Goal: Information Seeking & Learning: Learn about a topic

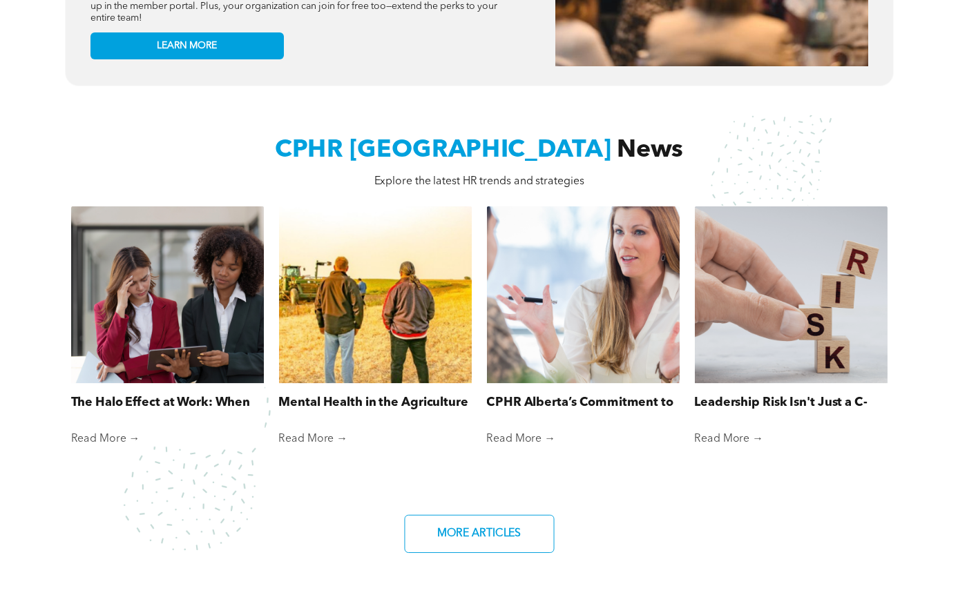
scroll to position [996, 0]
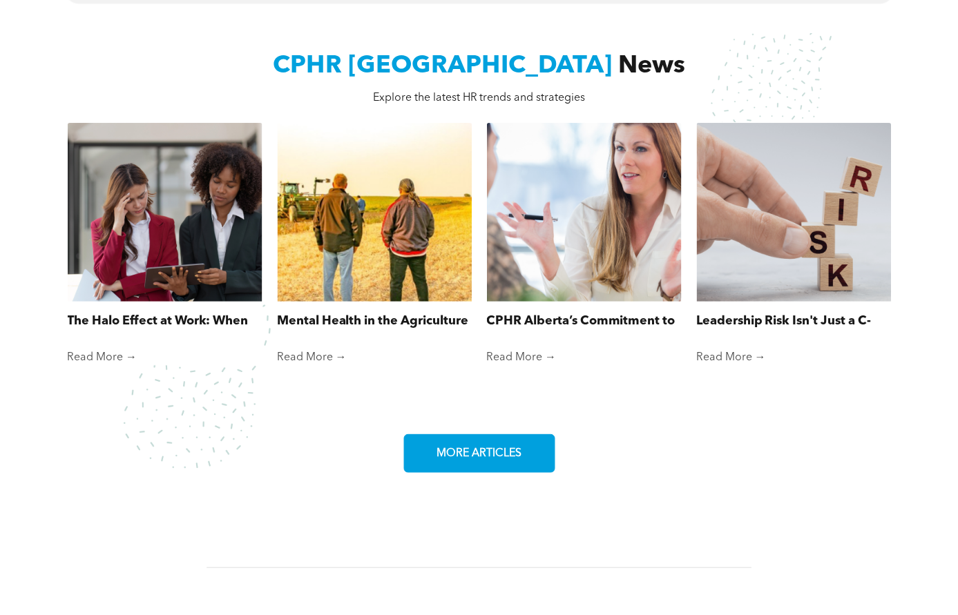
click at [469, 467] on span "MORE ARTICLES" at bounding box center [479, 453] width 94 height 27
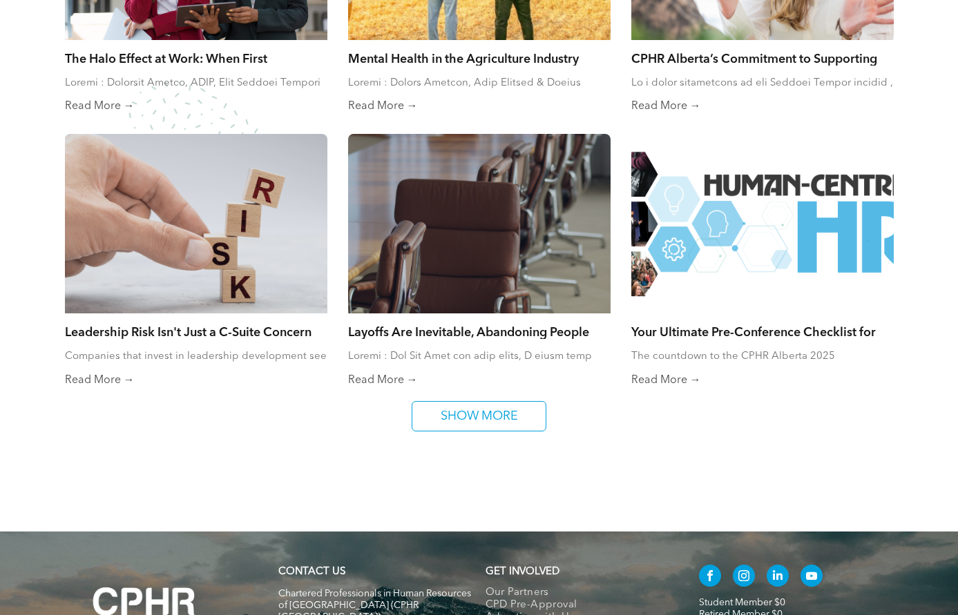
scroll to position [849, 0]
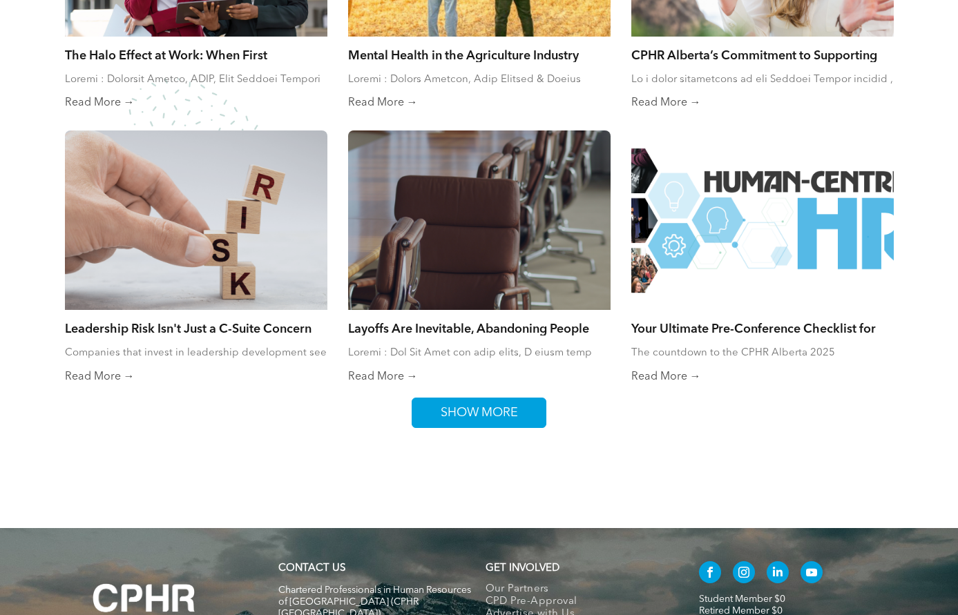
click at [461, 413] on span "SHOW MORE" at bounding box center [479, 412] width 87 height 29
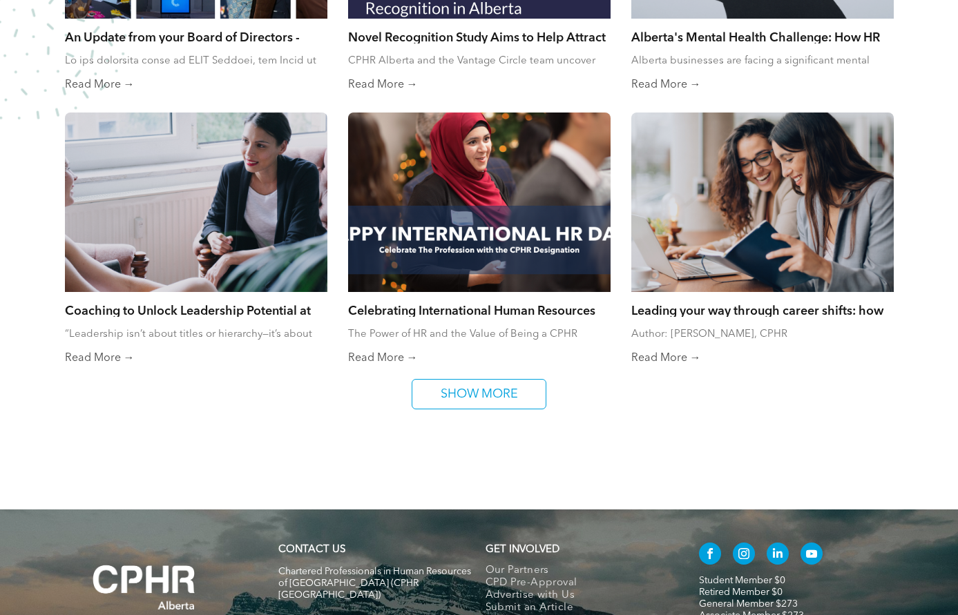
scroll to position [1417, 0]
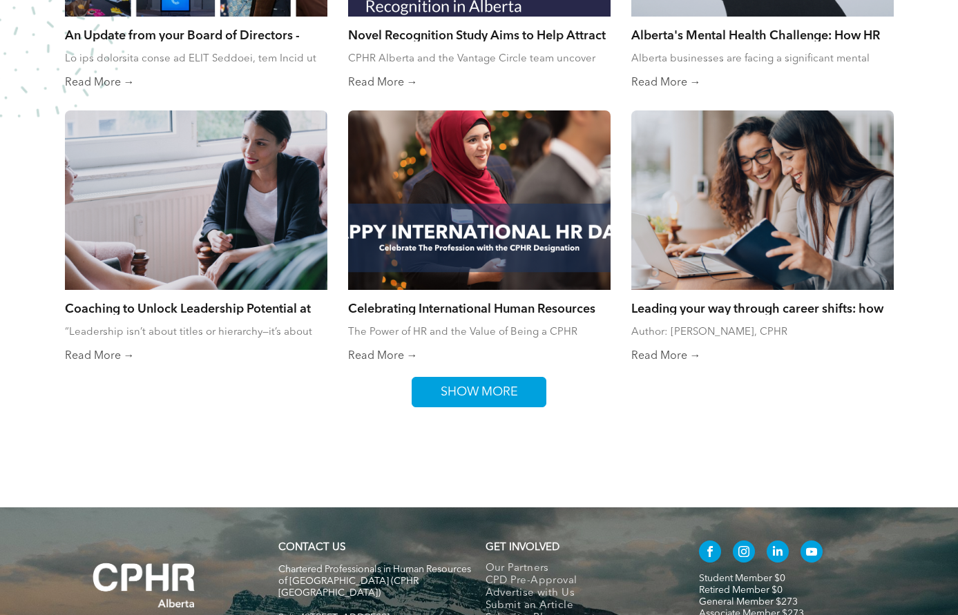
click at [461, 391] on span "SHOW MORE" at bounding box center [479, 392] width 87 height 29
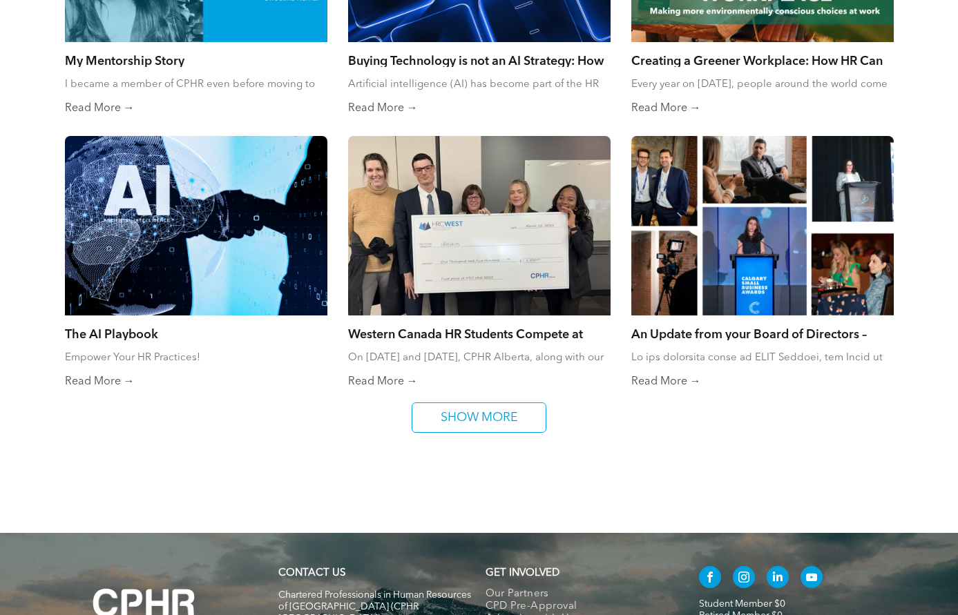
scroll to position [2118, 0]
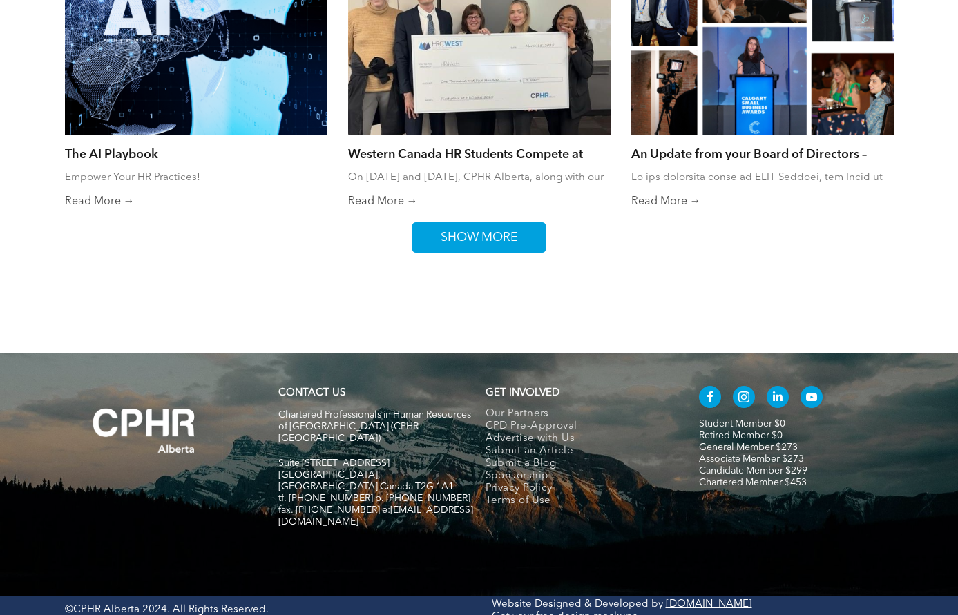
click at [465, 238] on span "SHOW MORE" at bounding box center [479, 237] width 87 height 29
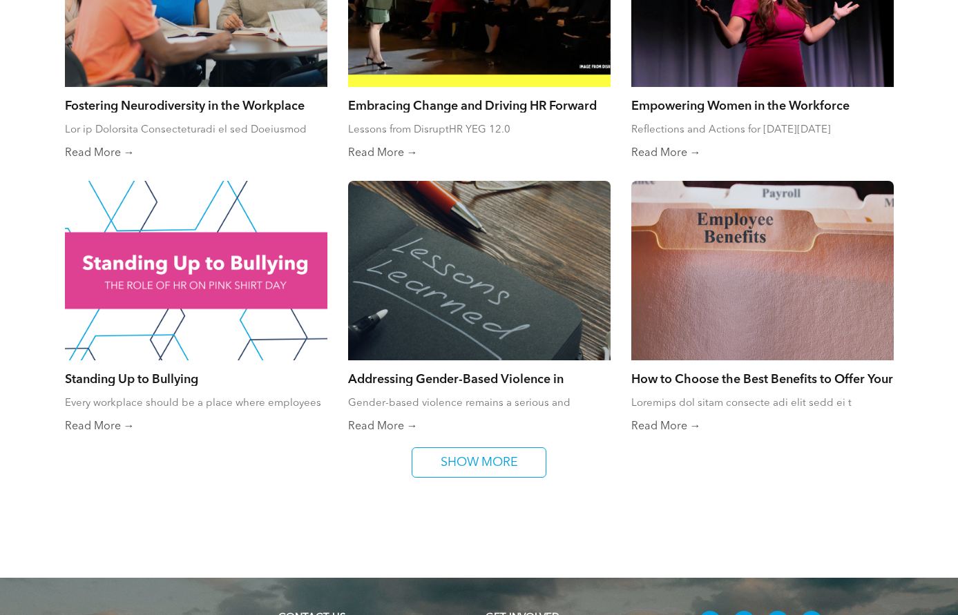
scroll to position [2597, 0]
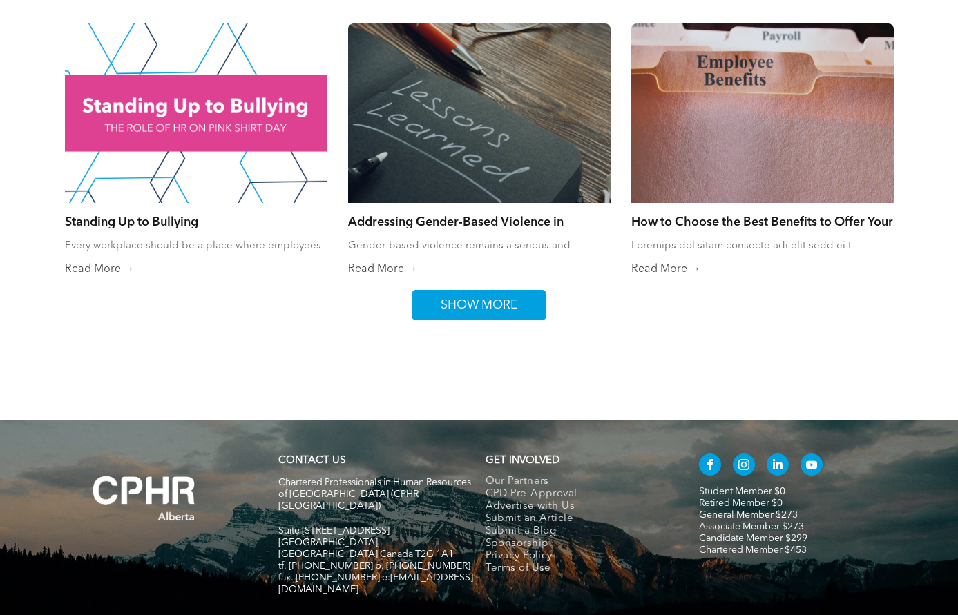
click at [458, 299] on span "SHOW MORE" at bounding box center [479, 305] width 87 height 29
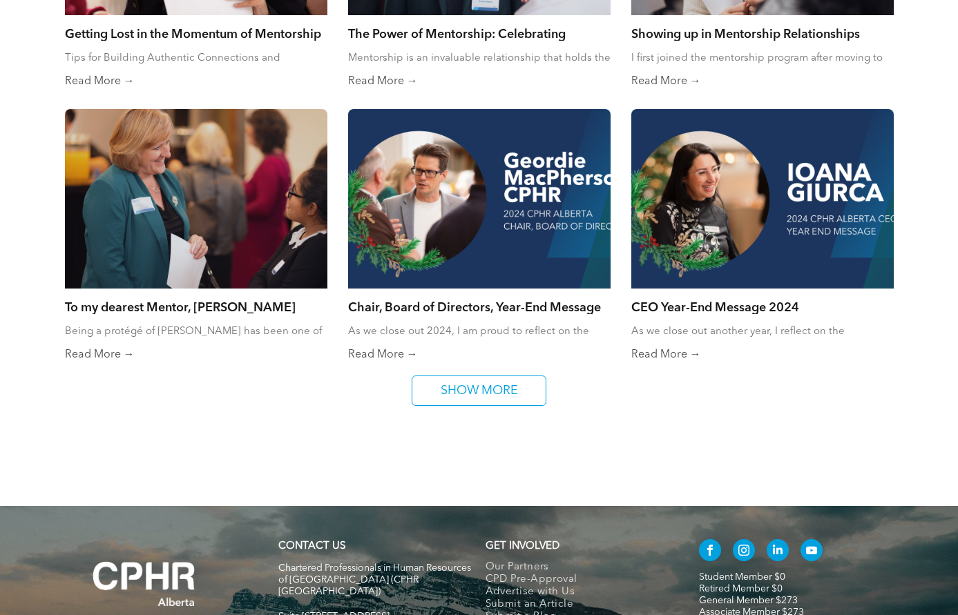
scroll to position [3183, 0]
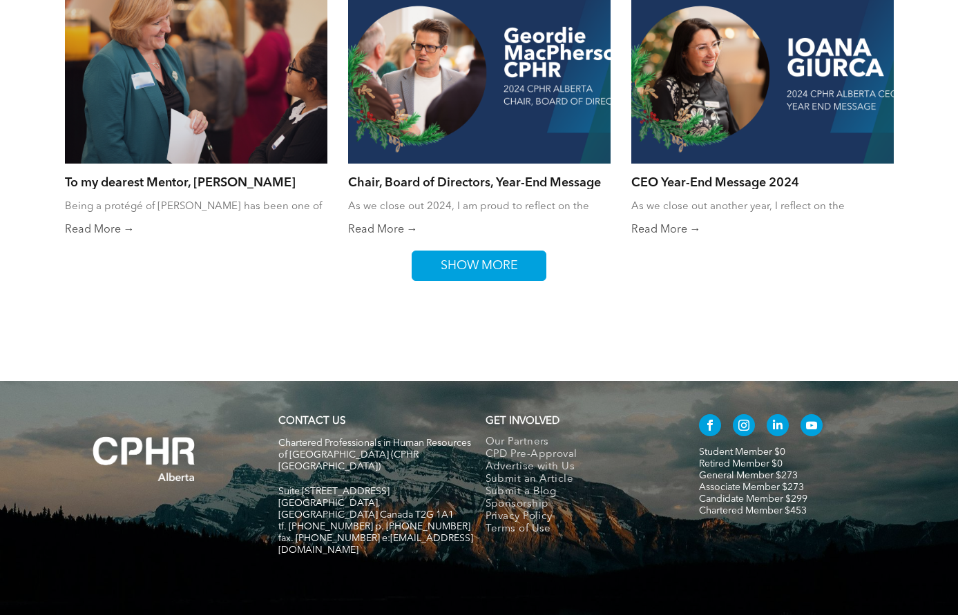
click at [472, 262] on span "SHOW MORE" at bounding box center [479, 265] width 87 height 29
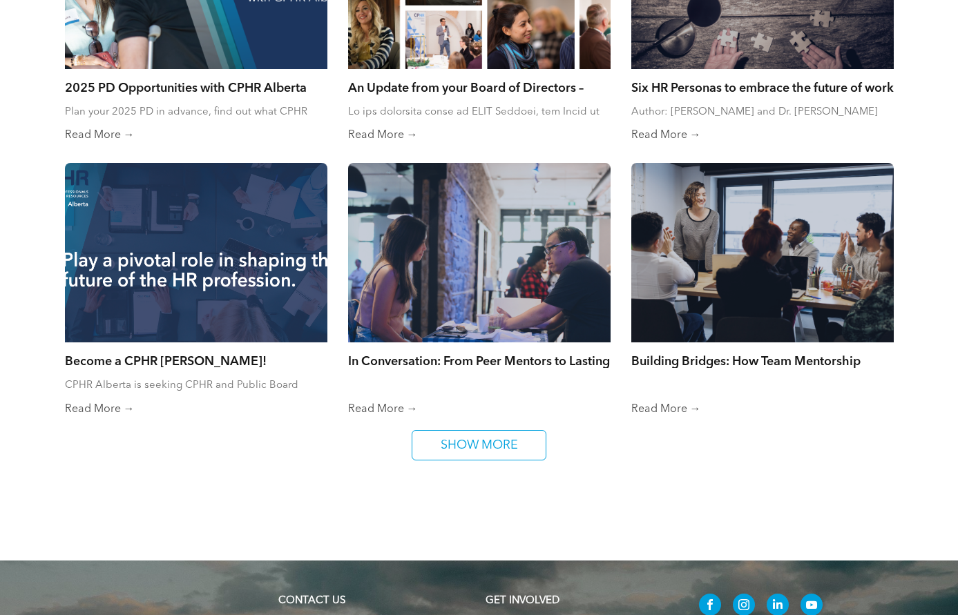
scroll to position [3684, 0]
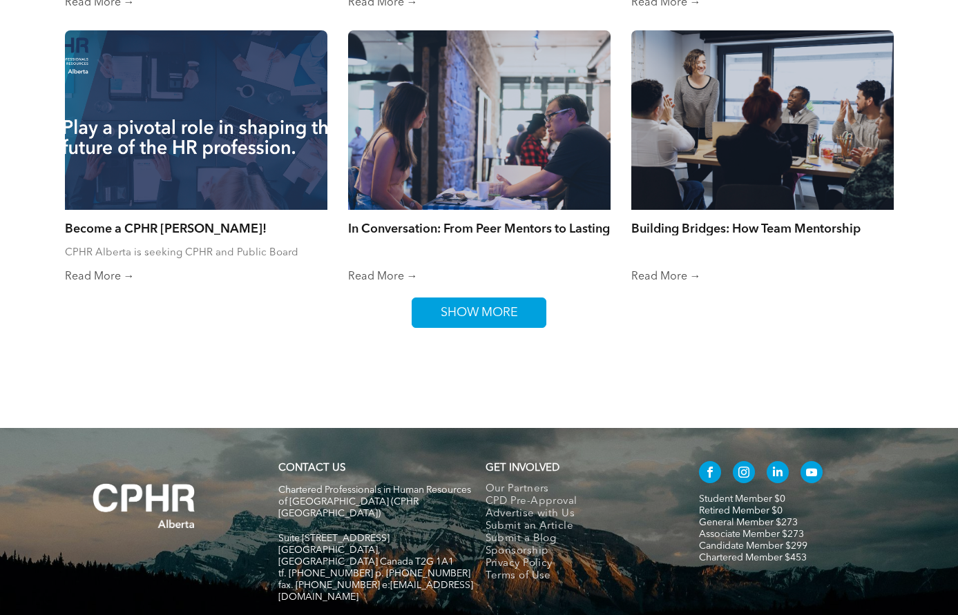
click at [478, 310] on span "SHOW MORE" at bounding box center [479, 312] width 87 height 29
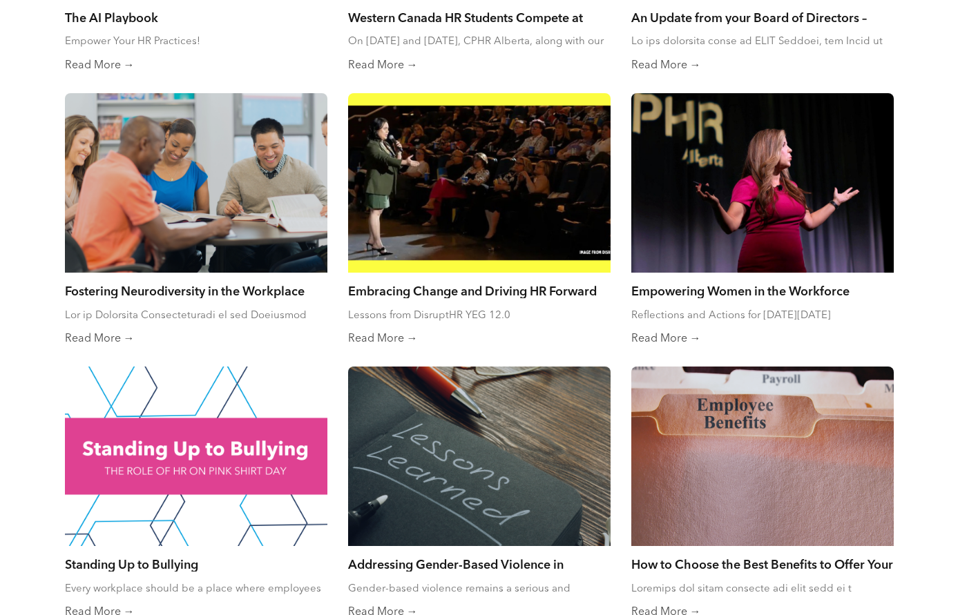
scroll to position [0, 0]
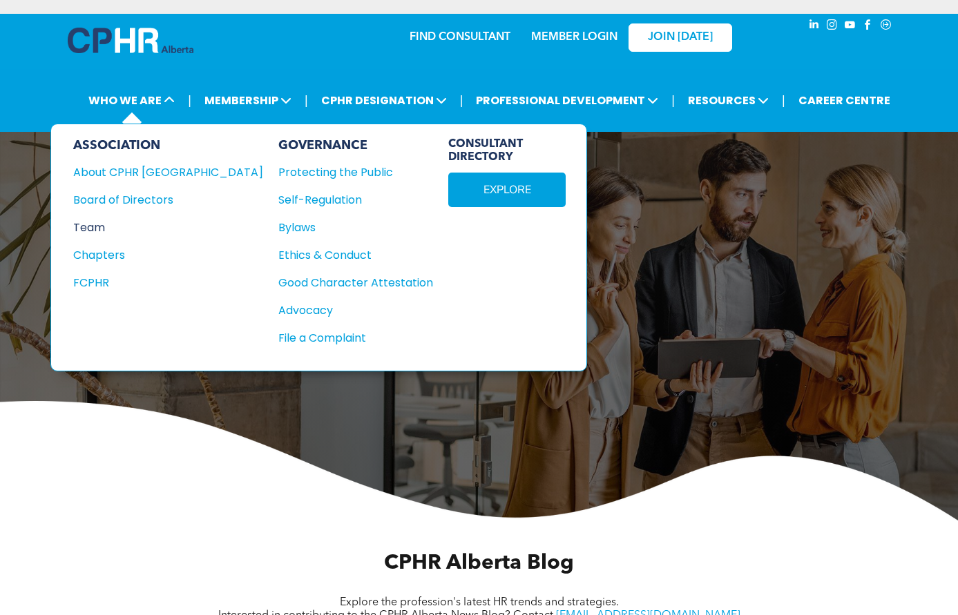
click at [102, 231] on div "Team" at bounding box center [158, 227] width 171 height 17
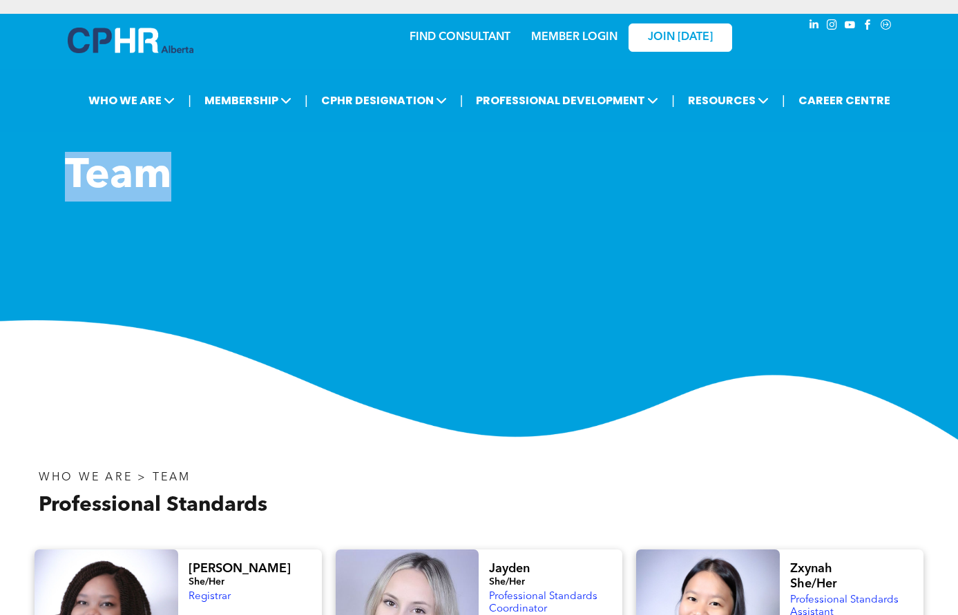
drag, startPoint x: 956, startPoint y: 85, endPoint x: 949, endPoint y: 133, distance: 48.7
